Goal: Task Accomplishment & Management: Manage account settings

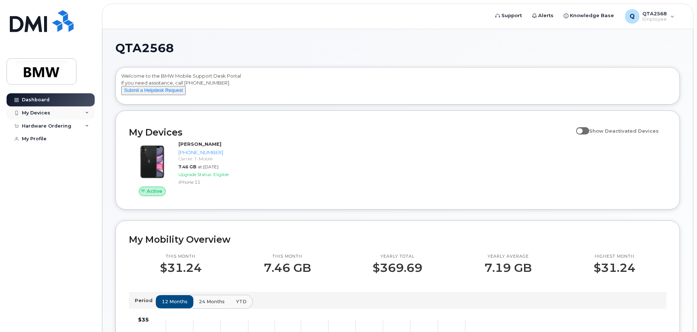
click at [84, 112] on div "My Devices" at bounding box center [51, 112] width 88 height 13
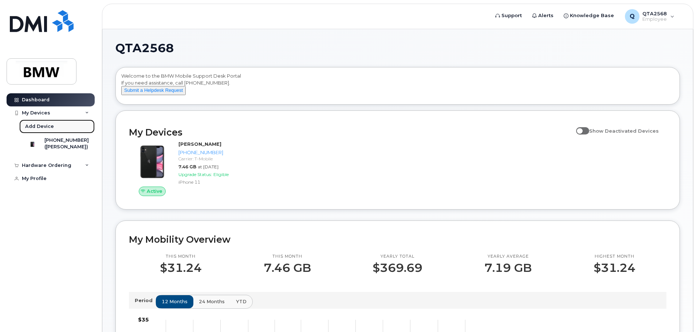
click at [39, 124] on div "Add Device" at bounding box center [39, 126] width 29 height 7
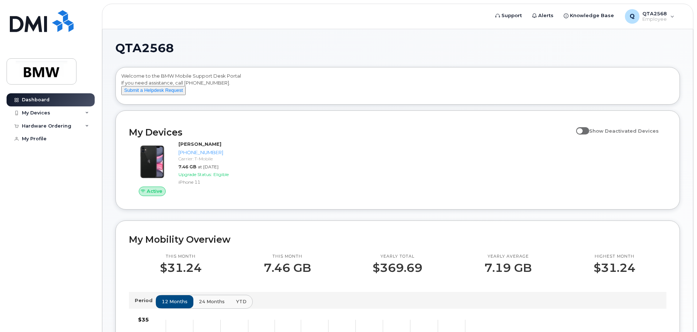
click at [586, 134] on span at bounding box center [582, 130] width 13 height 7
click at [582, 130] on input "Show Deactivated Devices" at bounding box center [579, 127] width 6 height 6
click at [589, 134] on span at bounding box center [582, 130] width 13 height 7
click at [582, 130] on input "Show Deactivated Devices" at bounding box center [579, 127] width 6 height 6
checkbox input "false"
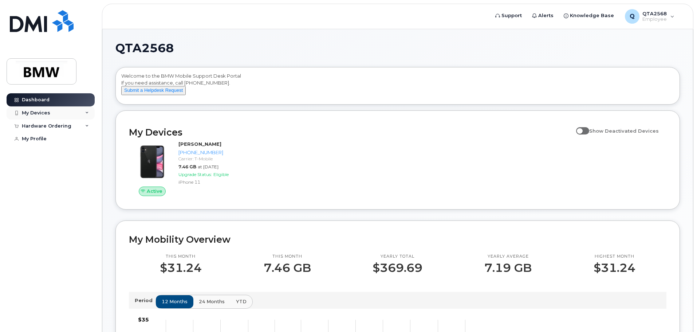
click at [90, 112] on div "My Devices" at bounding box center [51, 112] width 88 height 13
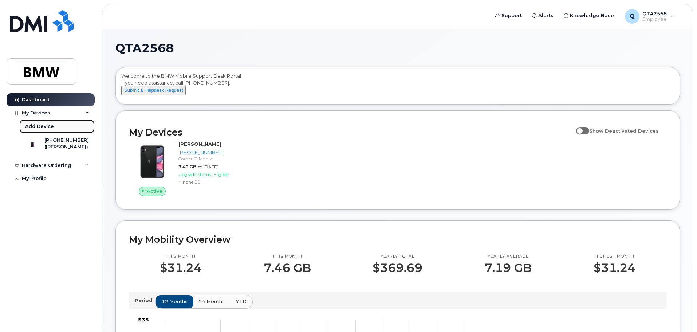
click at [53, 125] on link "Add Device" at bounding box center [56, 127] width 75 height 14
